Goal: Check status: Check status

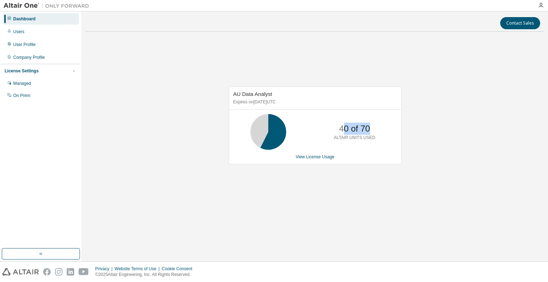
drag, startPoint x: 353, startPoint y: 131, endPoint x: 385, endPoint y: 129, distance: 31.9
click at [385, 129] on div "40 of 70 ALTAIR UNITS USED" at bounding box center [315, 132] width 172 height 36
drag, startPoint x: 299, startPoint y: 160, endPoint x: 307, endPoint y: 160, distance: 7.5
click at [299, 161] on div "AU Data Analyst Expires on June 21, 2026 UTC 40 of 70 ALTAIR UNITS USED View Li…" at bounding box center [315, 126] width 173 height 78
click at [308, 159] on link "View License Usage" at bounding box center [315, 157] width 39 height 5
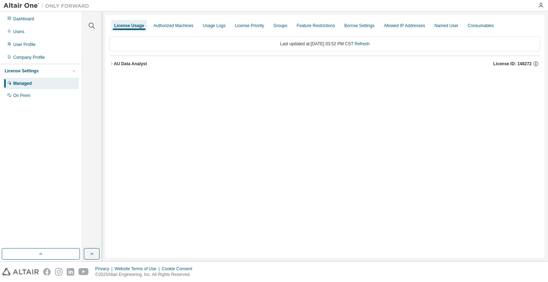
click at [108, 62] on div "License Usage Authorized Machines Usage Logs License Priority Groups Feature Re…" at bounding box center [324, 136] width 439 height 243
click at [113, 62] on icon "button" at bounding box center [112, 64] width 4 height 4
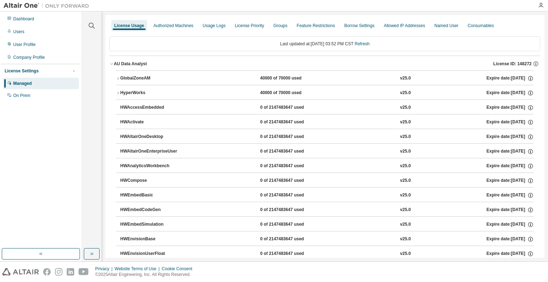
click at [120, 79] on icon "button" at bounding box center [118, 78] width 4 height 4
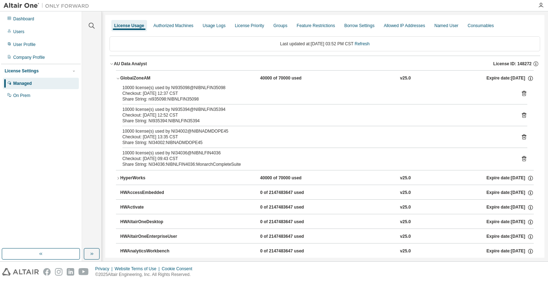
click at [117, 81] on button "GlobalZoneAM 40000 of 70000 used v25.0 Expire date: 2026-06-21" at bounding box center [325, 79] width 418 height 16
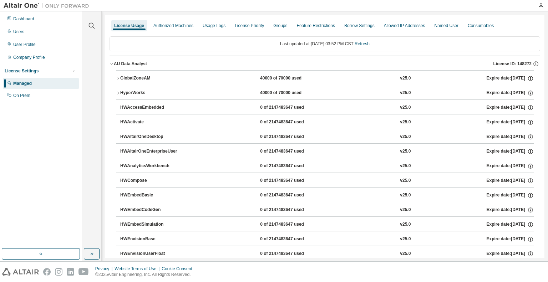
click at [120, 94] on icon "button" at bounding box center [118, 93] width 4 height 4
